Goal: Check status: Check status

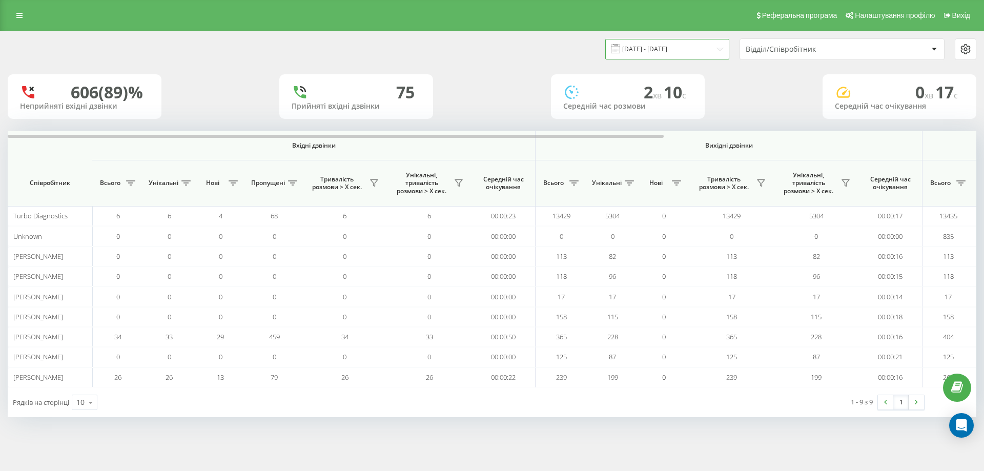
click at [668, 50] on input "[DATE] - [DATE]" at bounding box center [667, 49] width 124 height 20
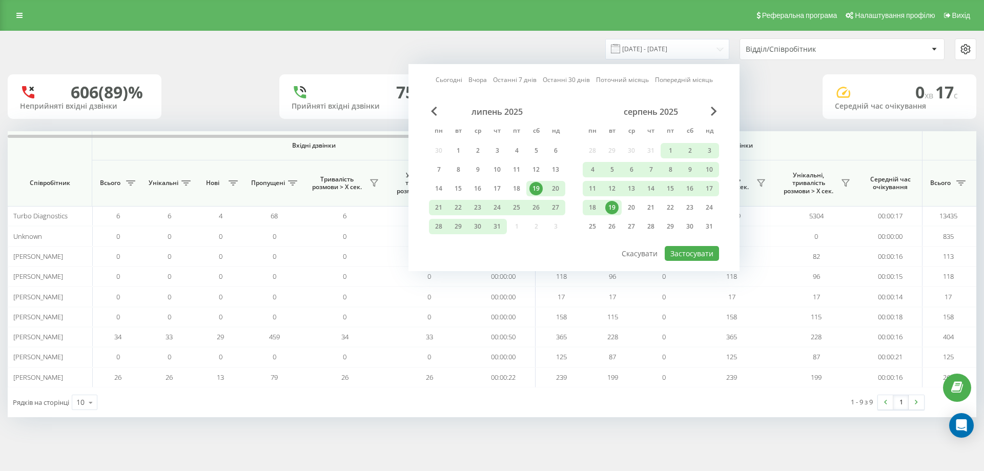
click at [611, 208] on div "19" at bounding box center [611, 207] width 13 height 13
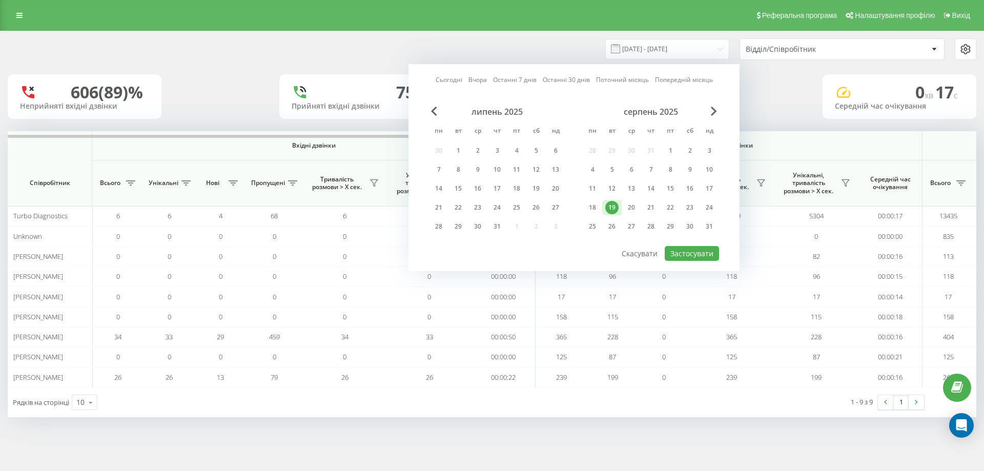
click at [611, 208] on div "19" at bounding box center [611, 207] width 13 height 13
click at [679, 253] on button "Застосувати" at bounding box center [692, 253] width 54 height 15
type input "[DATE] - [DATE]"
